Goal: Obtain resource: Obtain resource

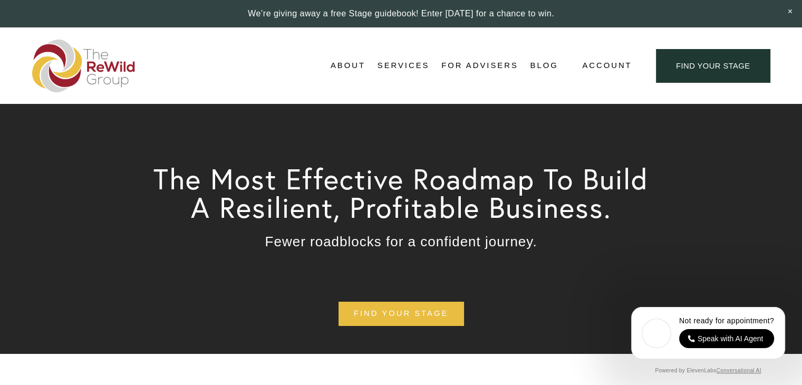
click at [0, 0] on span "Free Resources" at bounding box center [0, 0] width 0 height 0
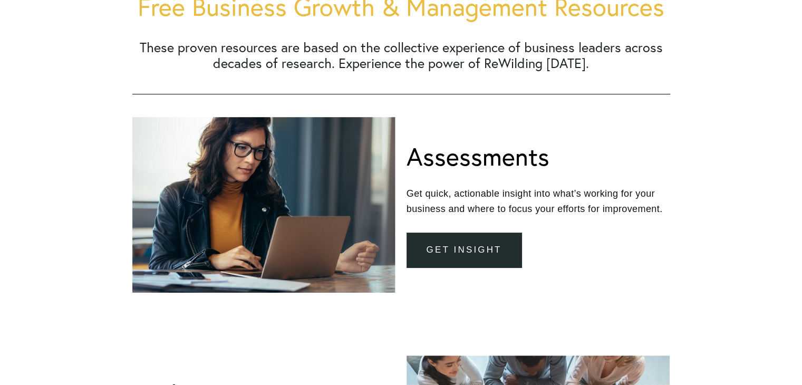
scroll to position [263, 0]
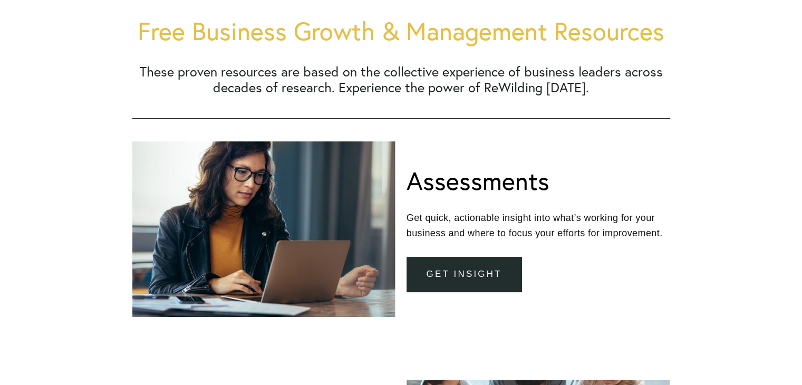
click at [464, 278] on link "get insight" at bounding box center [463, 274] width 115 height 35
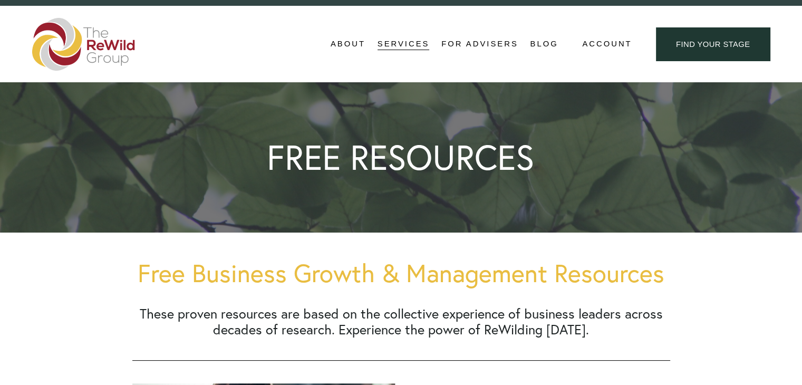
scroll to position [0, 0]
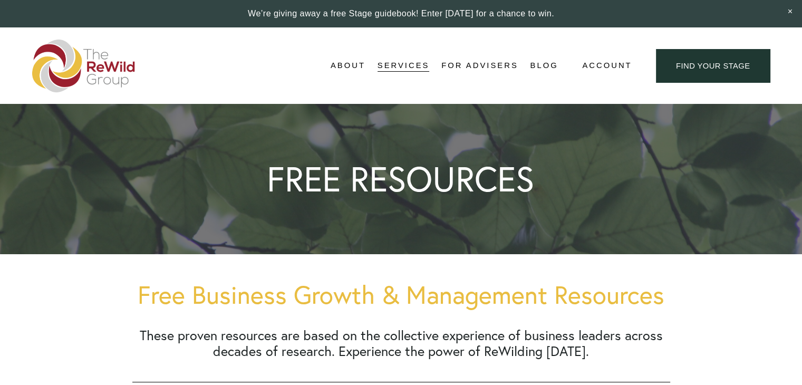
click at [0, 0] on link "Media Kit" at bounding box center [0, 0] width 0 height 0
